Goal: Browse casually

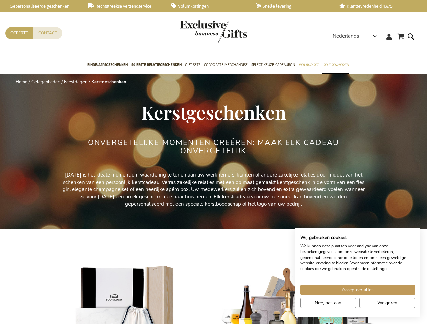
click at [213, 162] on div "ONVERGETELIJKE MOMENTEN CREËREN: MAAK ELK CADEAU ONVERGETELIJK" at bounding box center [213, 155] width 253 height 33
click at [356, 36] on span "Nederlands" at bounding box center [345, 36] width 26 height 8
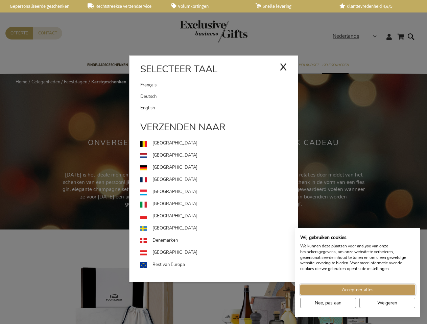
click at [357, 290] on span "Accepteer alles" at bounding box center [357, 289] width 32 height 7
click at [328, 303] on img at bounding box center [297, 310] width 155 height 97
